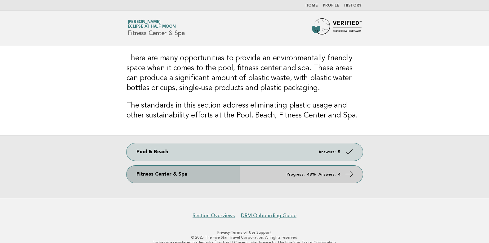
click at [287, 180] on link "Fitness Center & Spa Progress: 48% Answers: 4" at bounding box center [245, 173] width 236 height 17
click at [326, 173] on em "Answers:" at bounding box center [327, 174] width 17 height 4
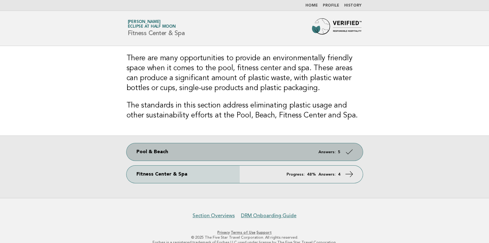
click at [320, 151] on em "Answers:" at bounding box center [327, 152] width 17 height 4
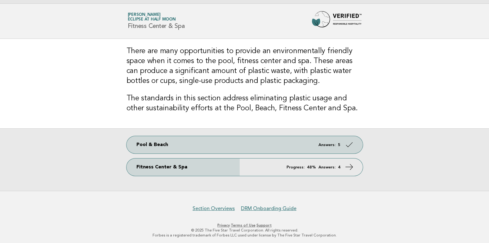
scroll to position [9, 0]
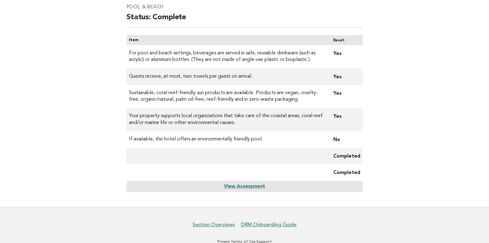
scroll to position [68, 0]
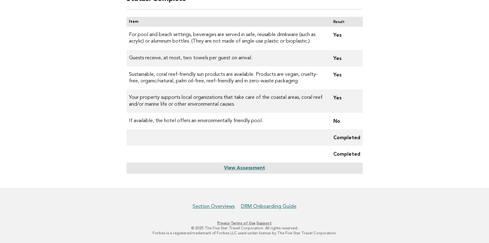
click at [260, 169] on link "View Assessment" at bounding box center [244, 167] width 41 height 5
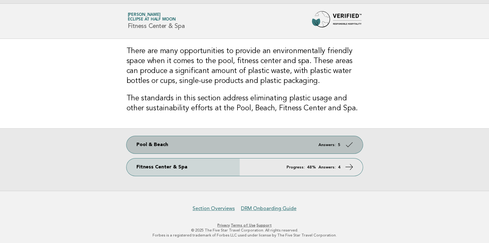
scroll to position [9, 0]
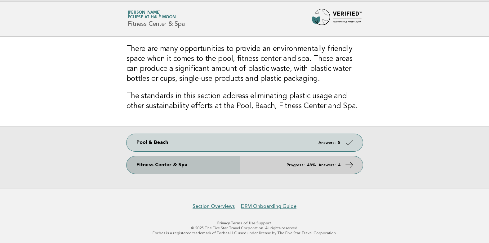
click at [181, 166] on link "Fitness Center & Spa Progress: 48% Answers: 4" at bounding box center [245, 164] width 236 height 17
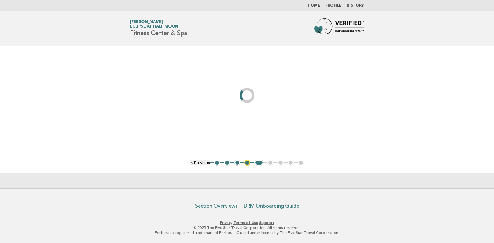
click at [347, 163] on main "< Previous 1 2 3 4 5 6 7 8 9" at bounding box center [247, 117] width 494 height 142
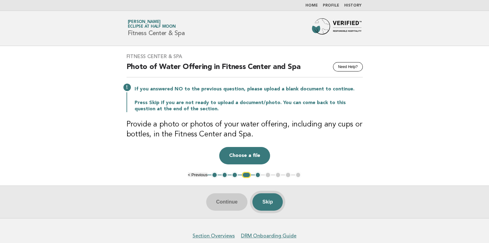
click at [279, 203] on button "Skip" at bounding box center [267, 201] width 30 height 17
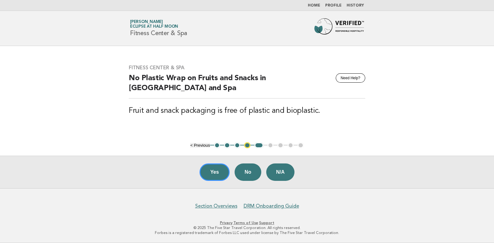
click at [199, 144] on button "< Previous" at bounding box center [200, 145] width 20 height 5
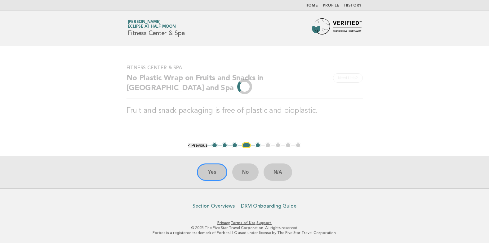
click at [199, 144] on main "Fitness Center & Spa Need Help? No Plastic Wrap on Fruits and Snacks in Fitness…" at bounding box center [244, 117] width 489 height 142
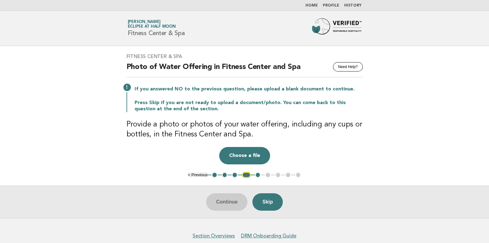
click at [199, 144] on div "Fitness Center & Spa Need Help? Photo of Water Offering in Fitness Center and S…" at bounding box center [244, 109] width 251 height 126
click at [200, 174] on button "< Previous" at bounding box center [198, 174] width 20 height 5
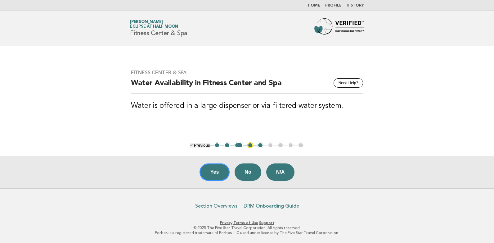
click at [199, 178] on div "Yes No N/A" at bounding box center [247, 171] width 494 height 33
click at [201, 143] on button "< Previous" at bounding box center [200, 145] width 20 height 5
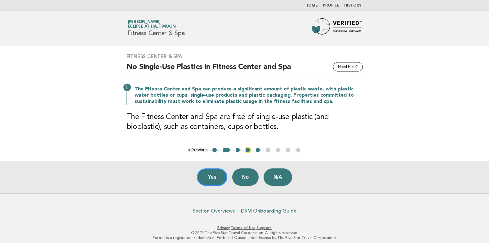
click at [201, 143] on div "Fitness Center & Spa Need Help? No Single-Use Plastics in Fitness Center and Sp…" at bounding box center [244, 96] width 251 height 101
click at [204, 147] on ul "< Previous 1 2 3 4 5 6 7 8 9" at bounding box center [245, 150] width 114 height 6
click at [201, 151] on button "< Previous" at bounding box center [198, 149] width 20 height 5
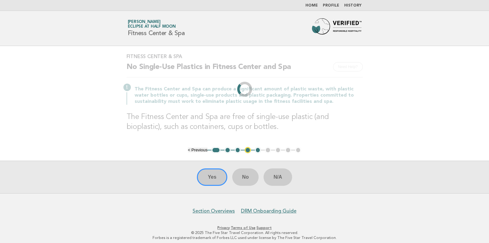
click at [201, 151] on li "< Previous" at bounding box center [198, 149] width 20 height 5
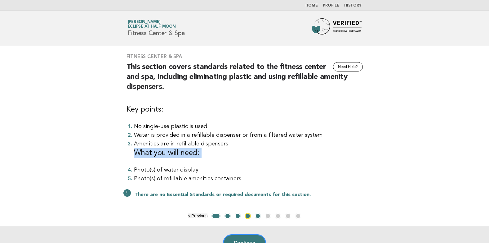
click at [201, 151] on h3 "What you will need:" at bounding box center [248, 153] width 229 height 10
click at [199, 218] on button "< Previous" at bounding box center [198, 215] width 20 height 5
click at [199, 214] on button "< Previous" at bounding box center [198, 215] width 20 height 5
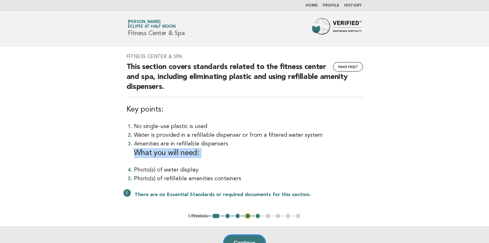
click at [199, 214] on button "< Previous" at bounding box center [198, 215] width 20 height 5
click at [193, 214] on button "< Previous" at bounding box center [198, 215] width 20 height 5
click at [219, 213] on button "1" at bounding box center [216, 215] width 9 height 6
click at [226, 214] on button "2" at bounding box center [228, 215] width 6 height 6
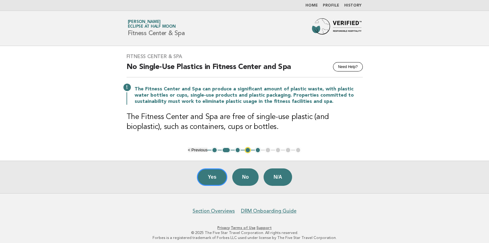
click at [236, 149] on button "3" at bounding box center [238, 150] width 6 height 6
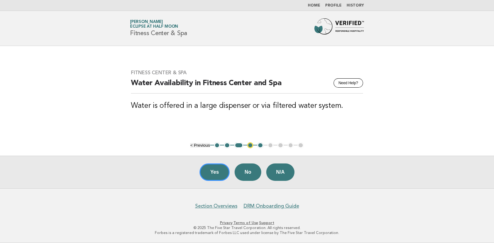
click at [252, 143] on button "4" at bounding box center [250, 145] width 6 height 6
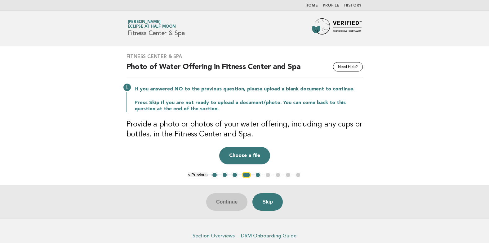
click at [258, 174] on button "5" at bounding box center [258, 175] width 6 height 6
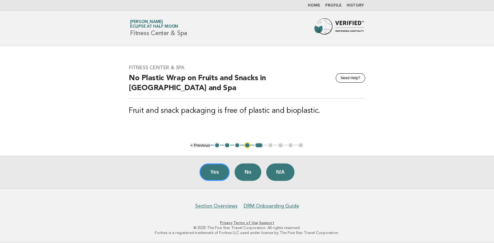
click at [270, 145] on ul "< Previous 1 2 3 4 5 6 7 8 9" at bounding box center [247, 145] width 114 height 6
